Goal: Information Seeking & Learning: Learn about a topic

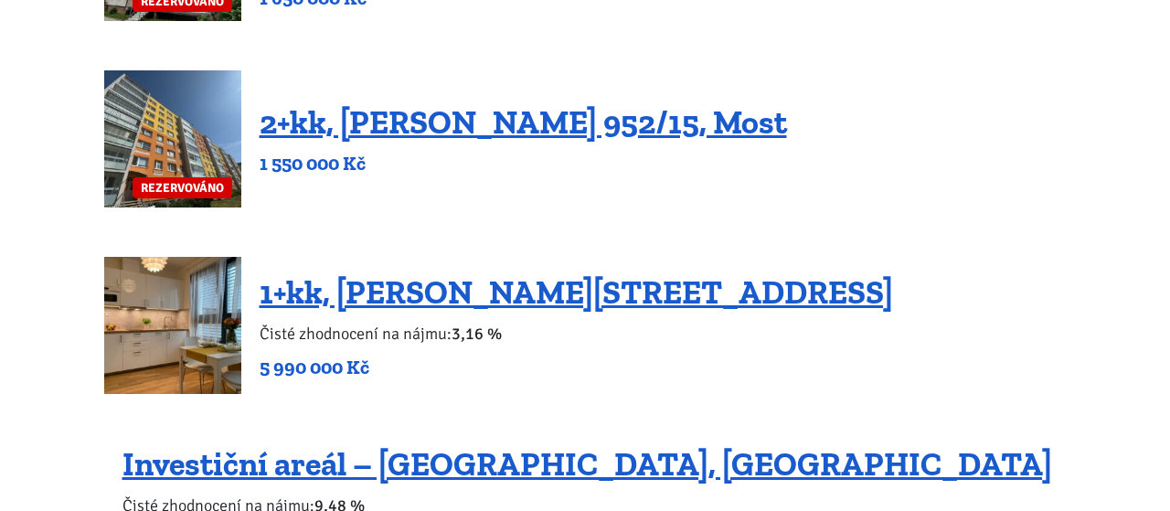
scroll to position [1014, 0]
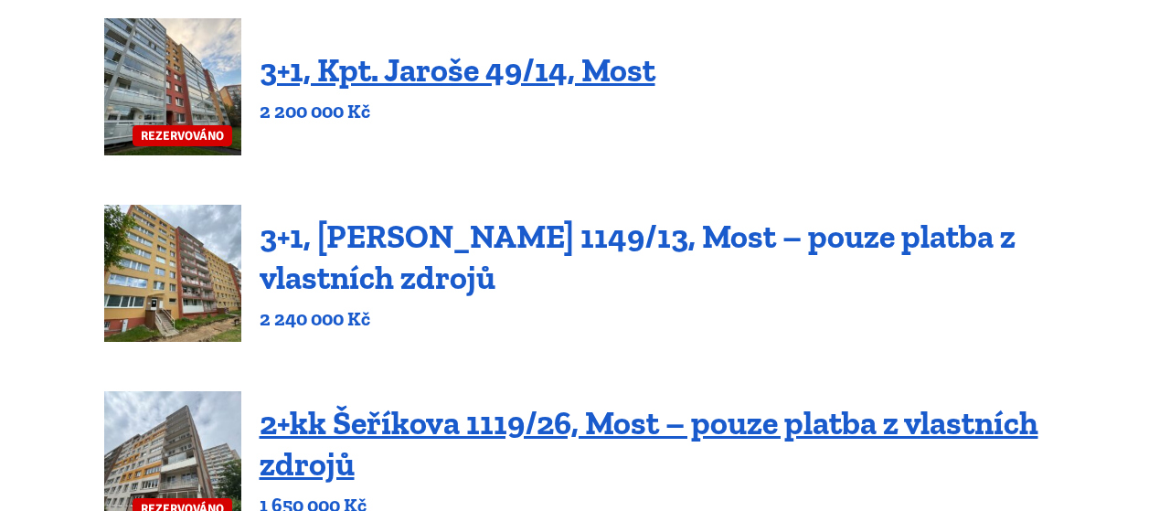
click at [372, 224] on link "3+1, [PERSON_NAME] 1149/13, Most – pouze platba z vlastních zdrojů" at bounding box center [638, 257] width 756 height 80
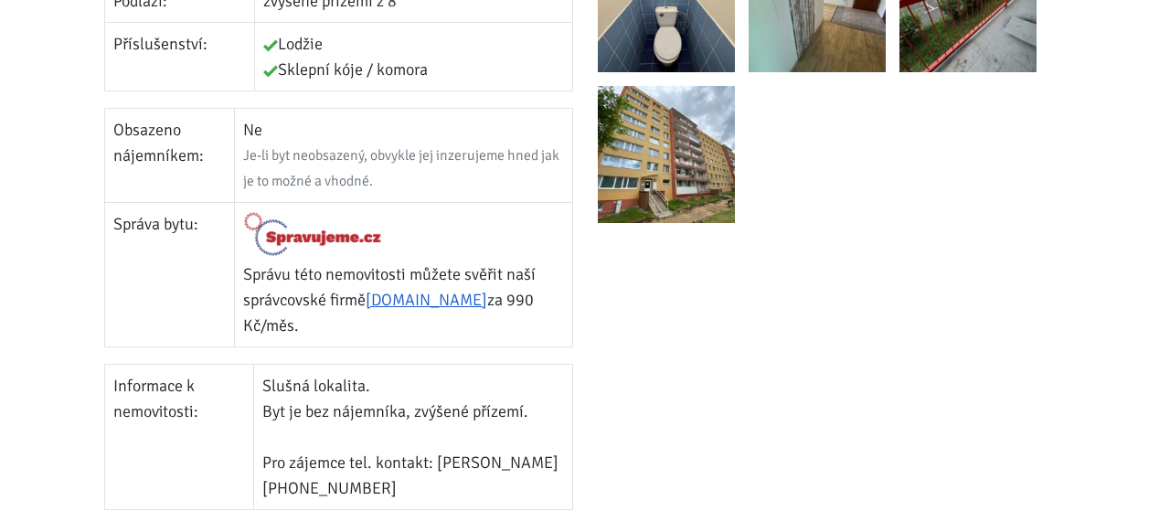
scroll to position [887, 0]
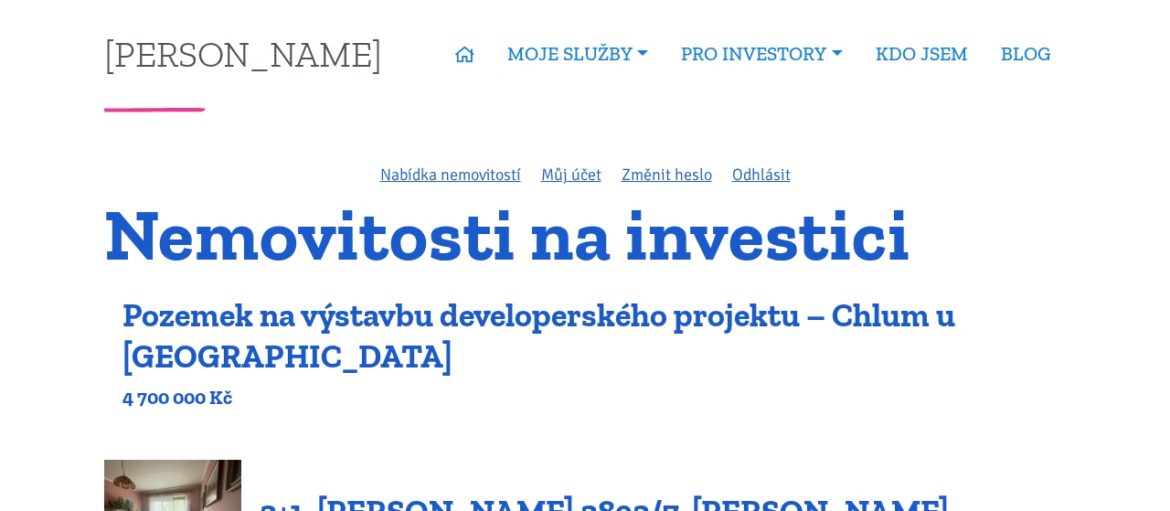
click at [154, 311] on link "Pozemek na výstavbu developerského projektu – Chlum u [GEOGRAPHIC_DATA]" at bounding box center [538, 335] width 833 height 80
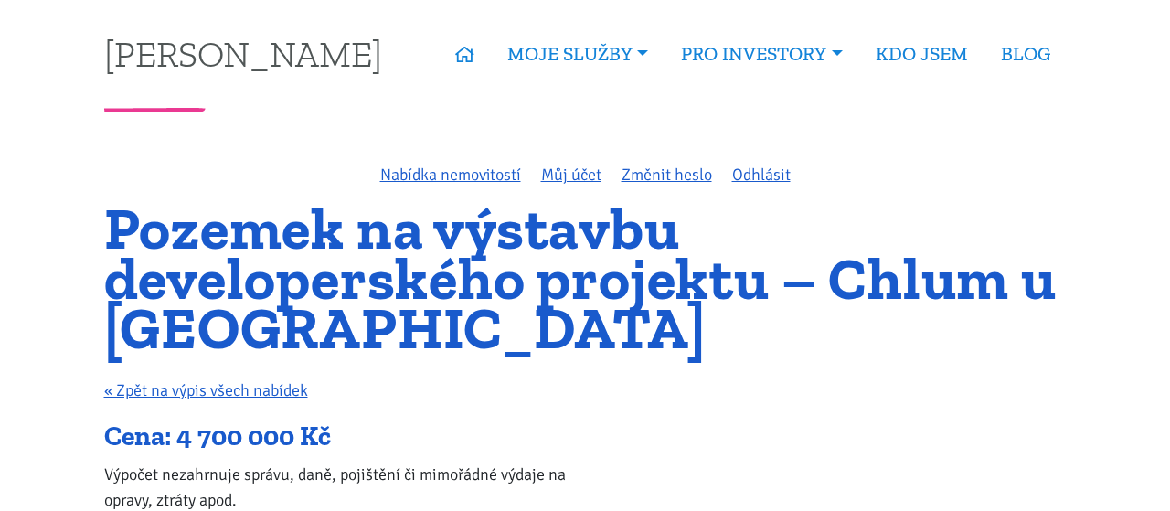
scroll to position [380, 0]
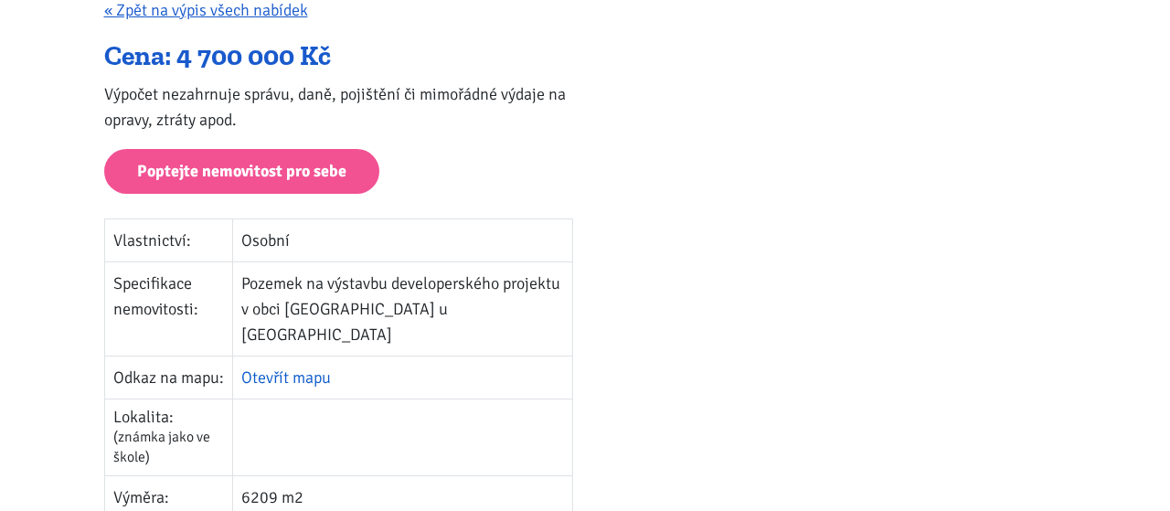
click at [313, 367] on link "Otevřít mapu" at bounding box center [286, 377] width 90 height 20
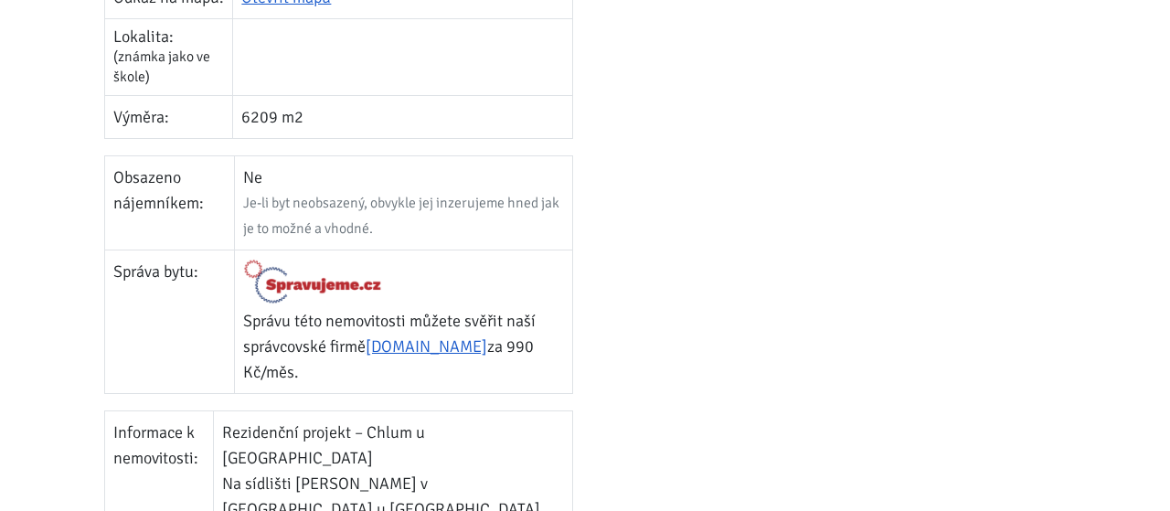
scroll to position [887, 0]
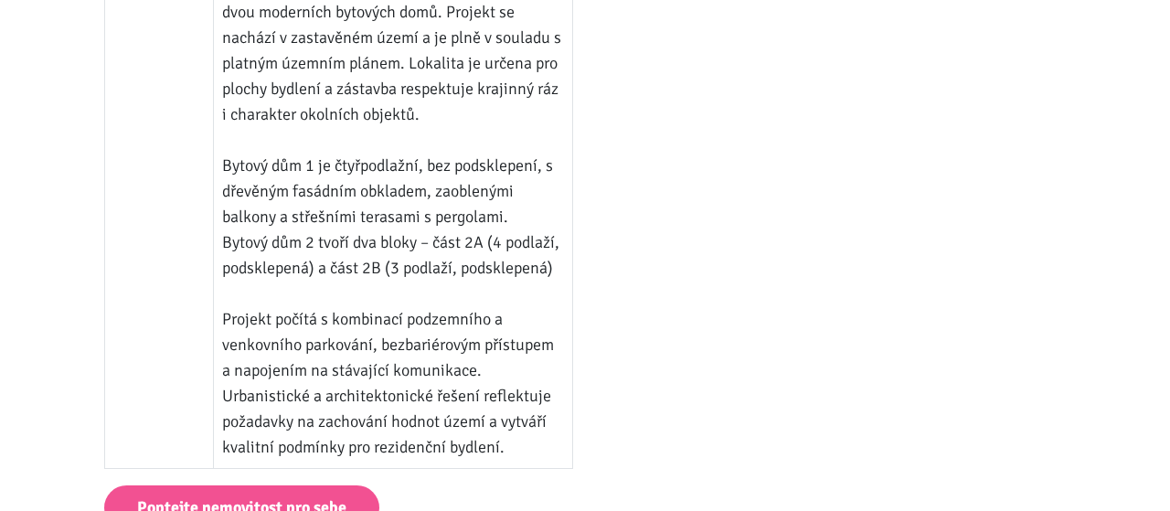
scroll to position [1394, 0]
